Goal: Information Seeking & Learning: Learn about a topic

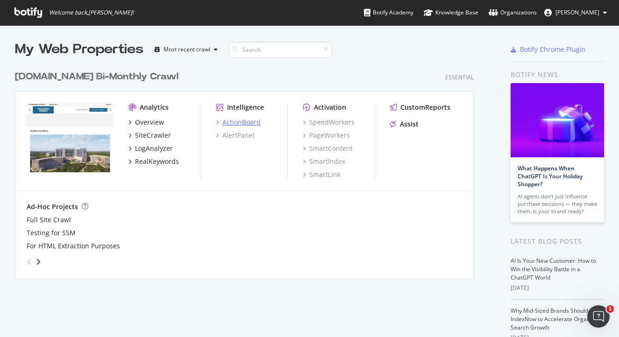
click at [254, 121] on div "ActionBoard" at bounding box center [241, 122] width 38 height 9
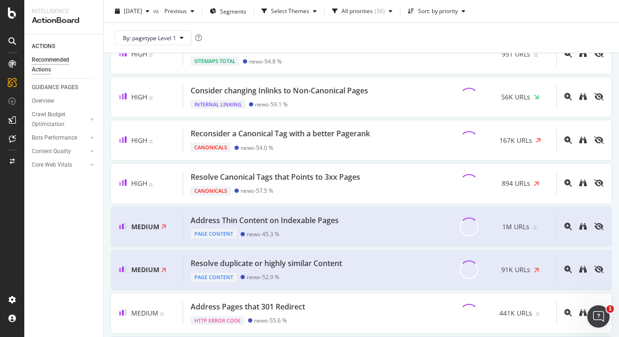
scroll to position [233, 0]
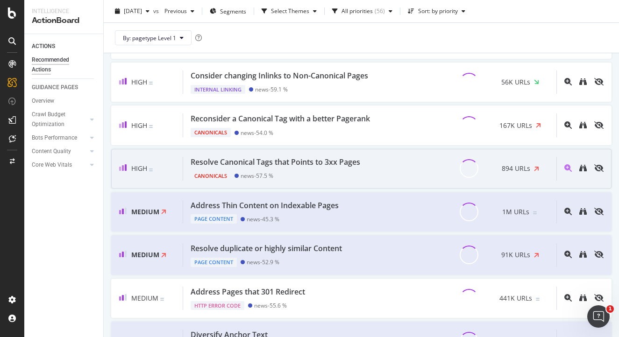
click at [246, 162] on div "Resolve Canonical Tags that Points to 3xx Pages" at bounding box center [276, 162] width 170 height 11
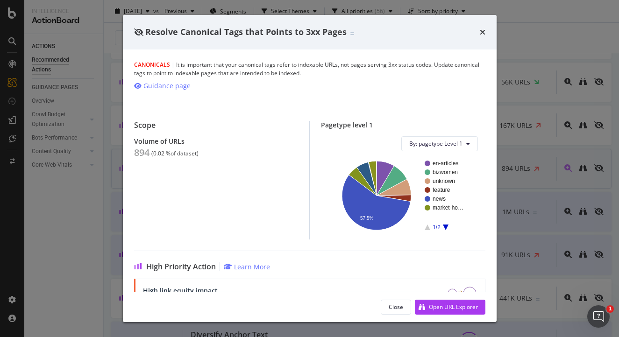
click at [523, 155] on div "Resolve Canonical Tags that Points to 3xx Pages Canonicals | It is important th…" at bounding box center [309, 168] width 619 height 337
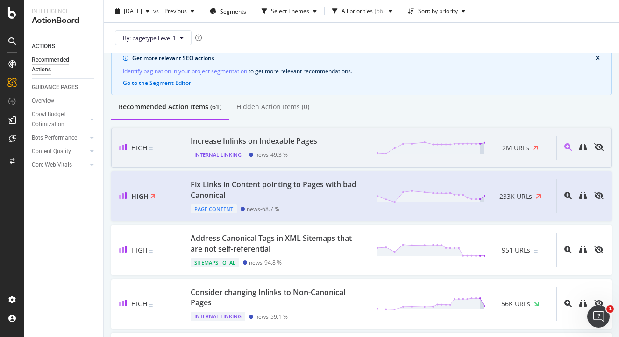
scroll to position [37, 0]
click at [255, 142] on div "Increase Inlinks on Indexable Pages" at bounding box center [254, 141] width 127 height 11
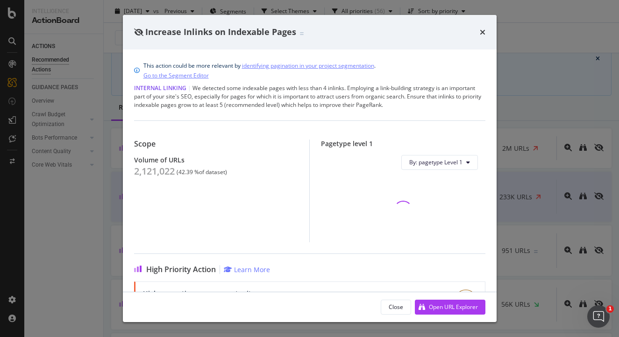
click at [108, 142] on div "Increase Inlinks on Indexable Pages This action could be more relevant by ident…" at bounding box center [309, 168] width 619 height 337
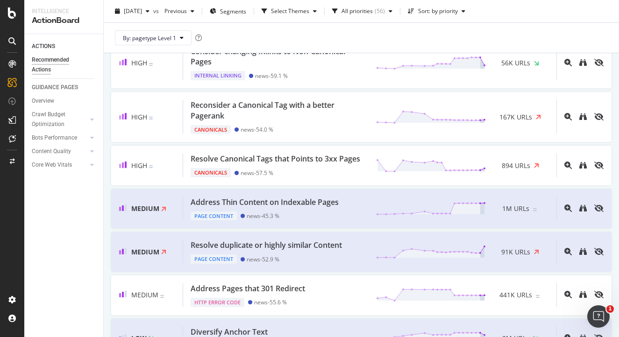
scroll to position [292, 0]
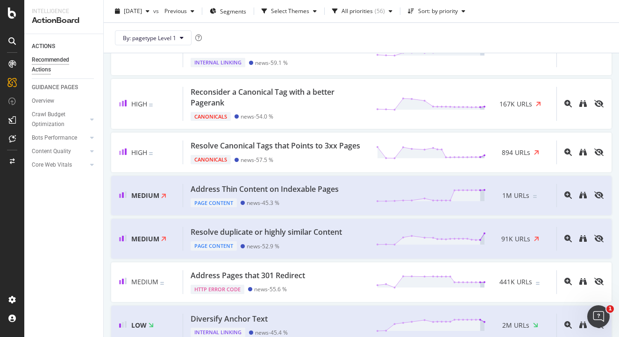
click at [345, 198] on div "Address Thin Content on Indexable Pages Page Content news - 45.3 % 1M URLs" at bounding box center [369, 196] width 373 height 24
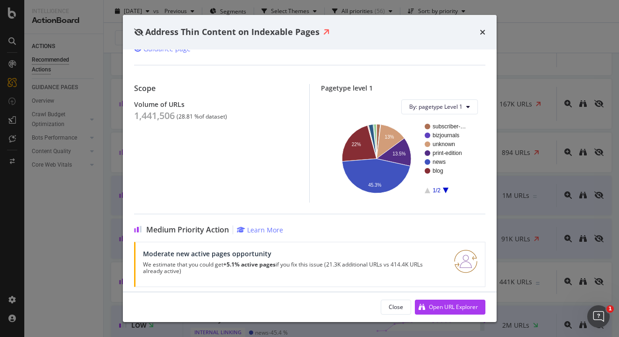
scroll to position [66, 0]
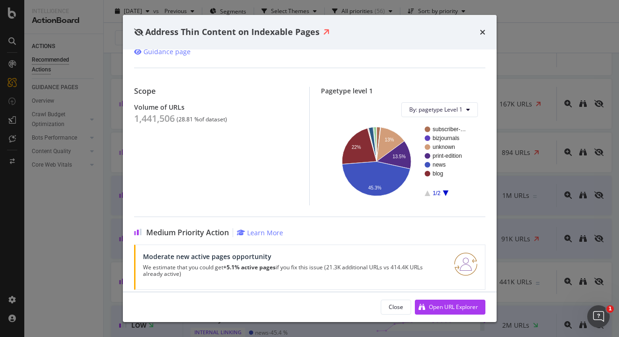
click at [504, 168] on div "Address Thin Content on Indexable Pages This action could be more relevant by i…" at bounding box center [309, 168] width 619 height 337
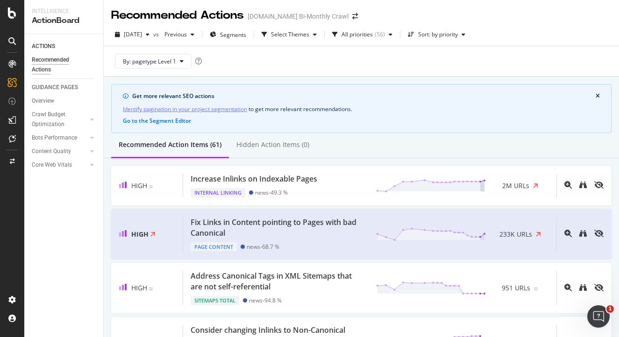
click at [12, 60] on icon at bounding box center [11, 63] width 7 height 7
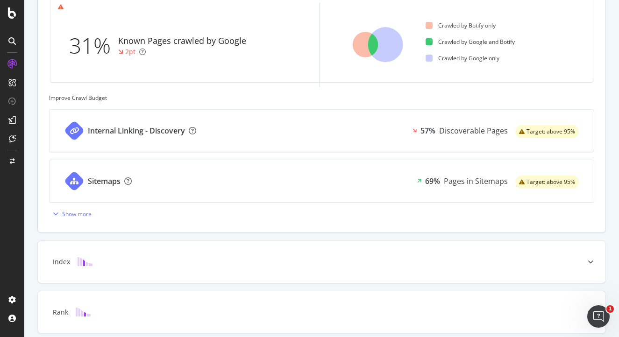
scroll to position [293, 0]
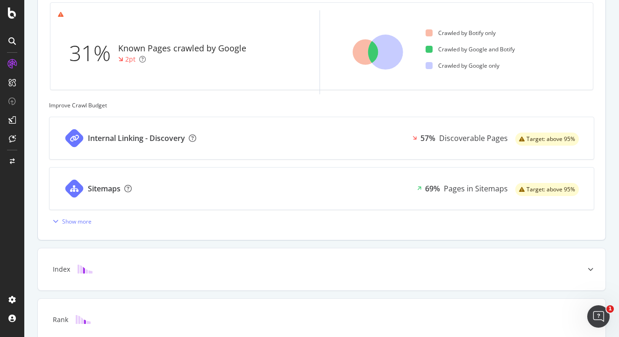
click at [251, 146] on div "Internal Linking - Discovery 57% Discoverable Pages Target: above 95%" at bounding box center [322, 138] width 544 height 42
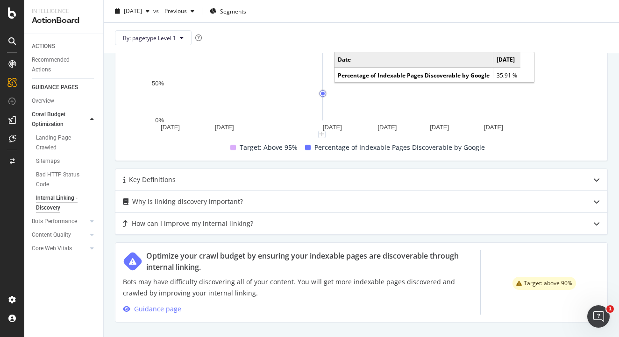
scroll to position [502, 0]
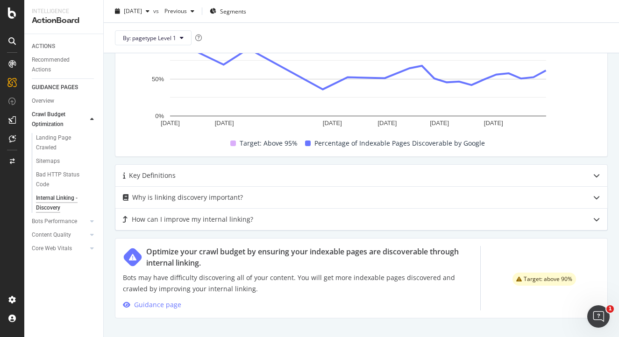
click at [306, 217] on div "How can I improve my internal linking?" at bounding box center [342, 219] width 455 height 11
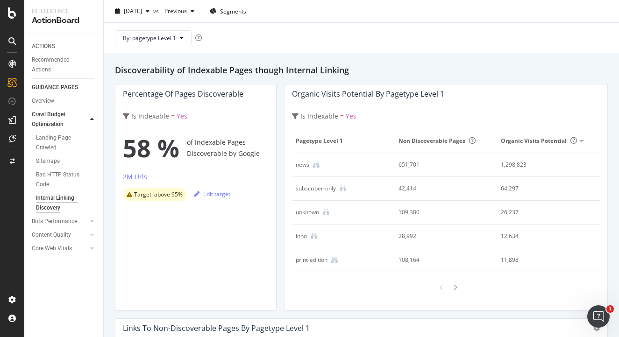
scroll to position [0, 0]
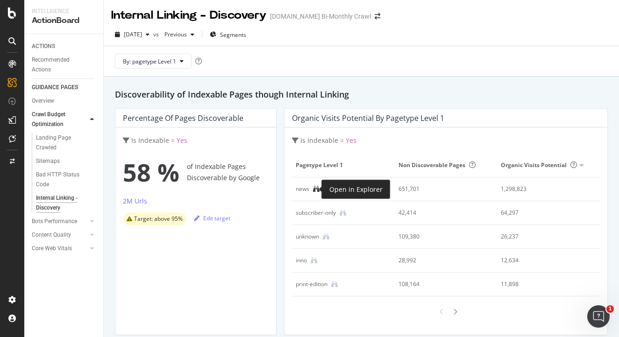
click at [313, 191] on icon at bounding box center [316, 189] width 7 height 7
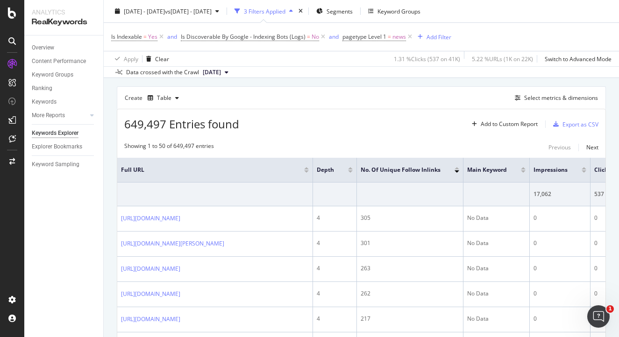
scroll to position [284, 0]
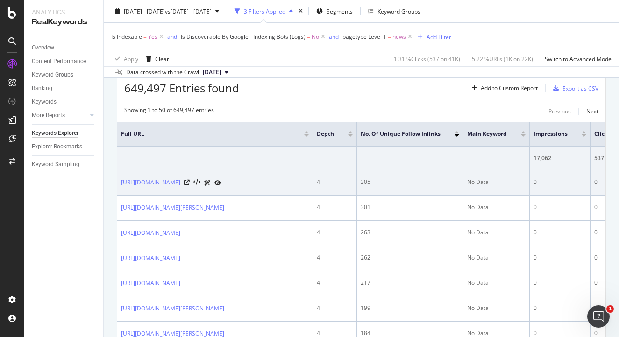
drag, startPoint x: 119, startPoint y: 182, endPoint x: 278, endPoint y: 191, distance: 159.0
click at [278, 191] on td "[URL][DOMAIN_NAME]" at bounding box center [215, 183] width 196 height 25
copy link "[URL][DOMAIN_NAME]"
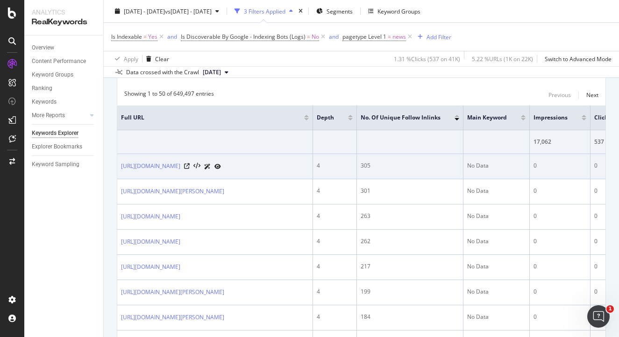
scroll to position [306, 0]
